Goal: Navigation & Orientation: Find specific page/section

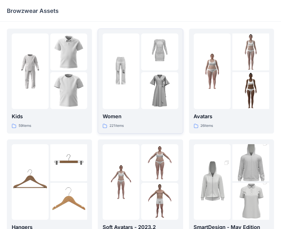
click at [136, 87] on img at bounding box center [121, 71] width 37 height 37
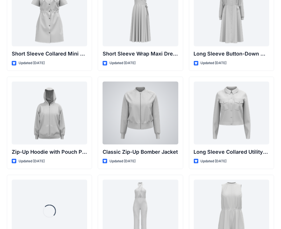
scroll to position [1082, 0]
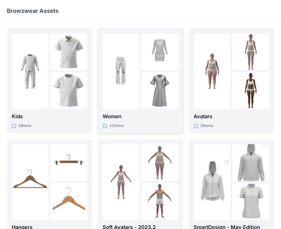
click at [161, 101] on img at bounding box center [159, 90] width 37 height 37
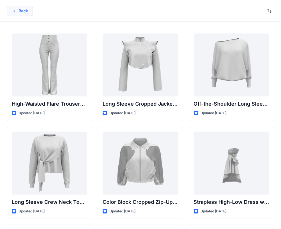
click at [27, 9] on button "Back" at bounding box center [20, 11] width 26 height 10
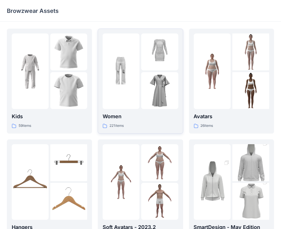
click at [154, 82] on img at bounding box center [159, 90] width 37 height 37
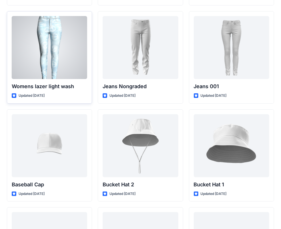
scroll to position [3959, 0]
